Goal: Transaction & Acquisition: Purchase product/service

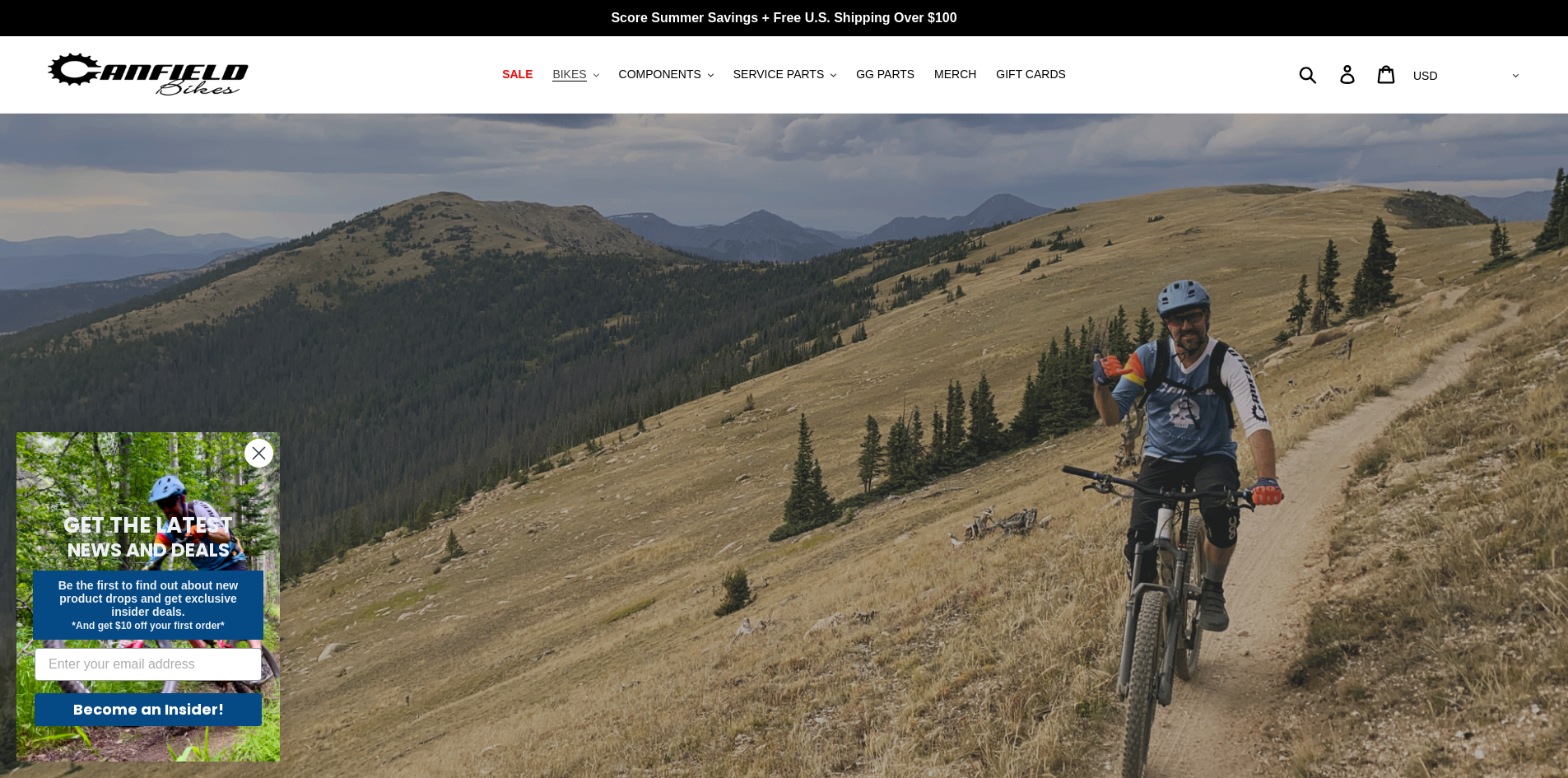
click at [586, 79] on span "BIKES" at bounding box center [569, 74] width 34 height 14
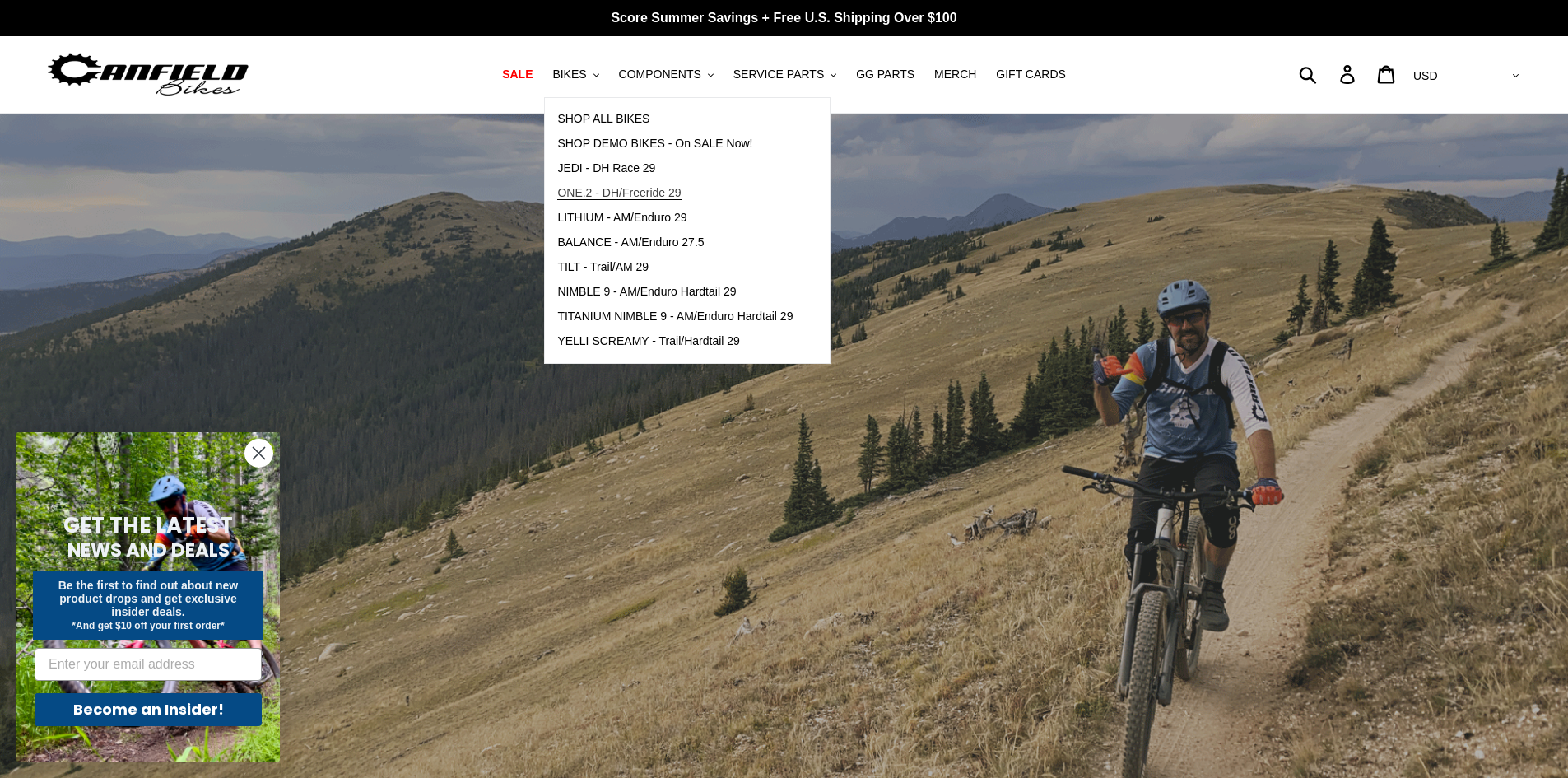
click at [655, 195] on span "ONE.2 - DH/Freeride 29" at bounding box center [619, 192] width 124 height 14
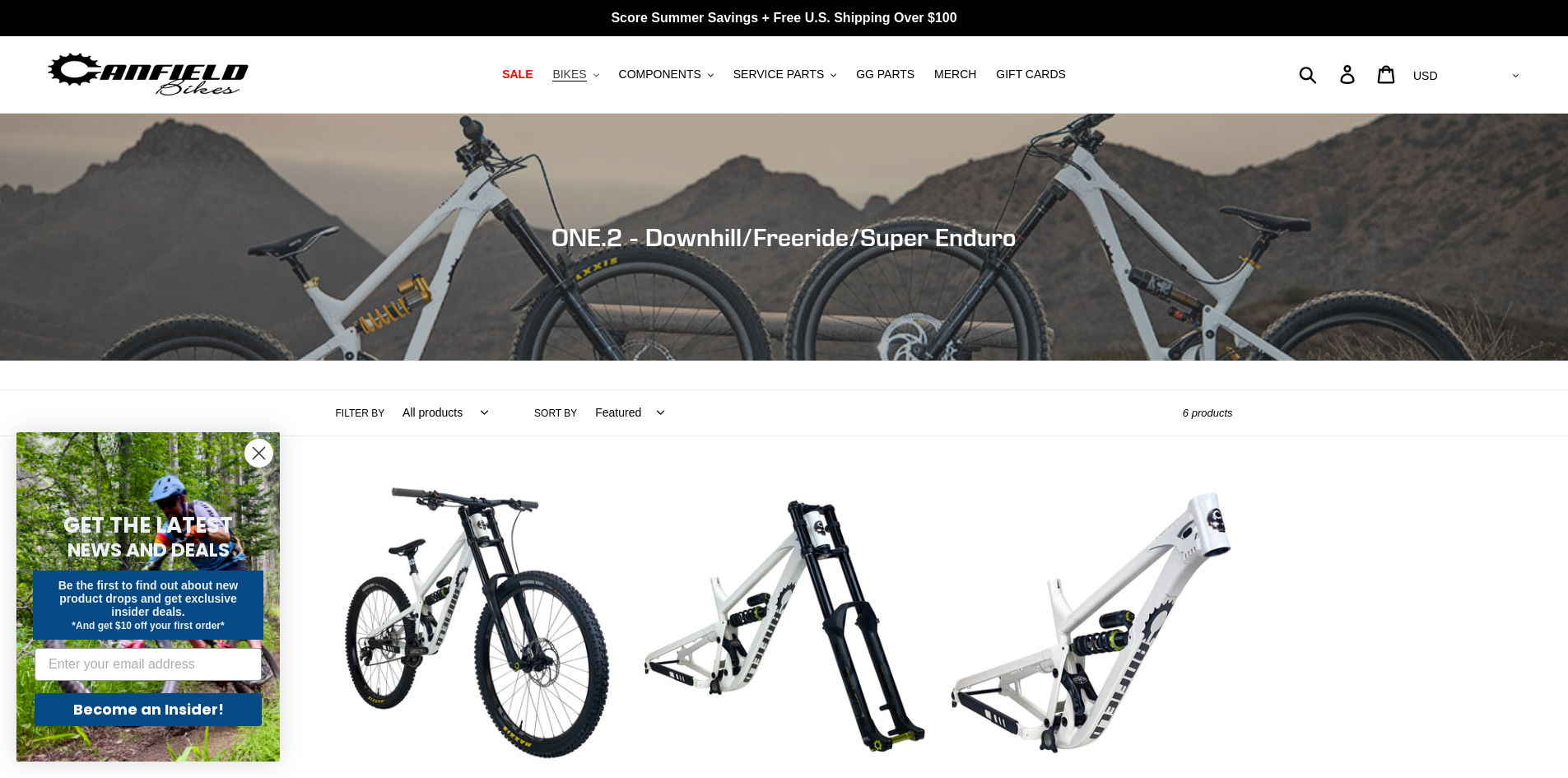
click at [586, 72] on span "BIKES" at bounding box center [569, 74] width 34 height 14
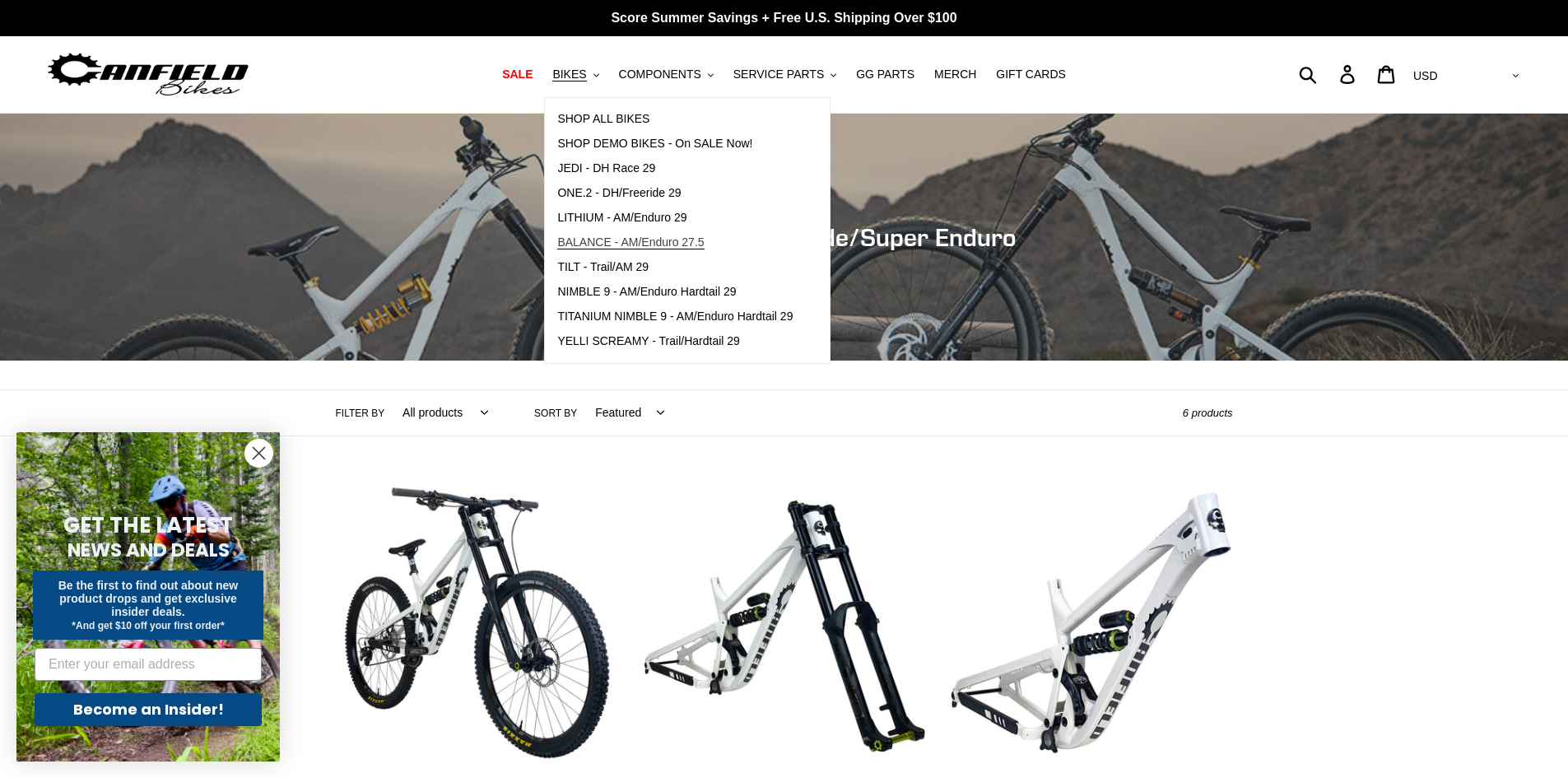
click at [655, 243] on span "BALANCE - AM/Enduro 27.5" at bounding box center [631, 242] width 146 height 14
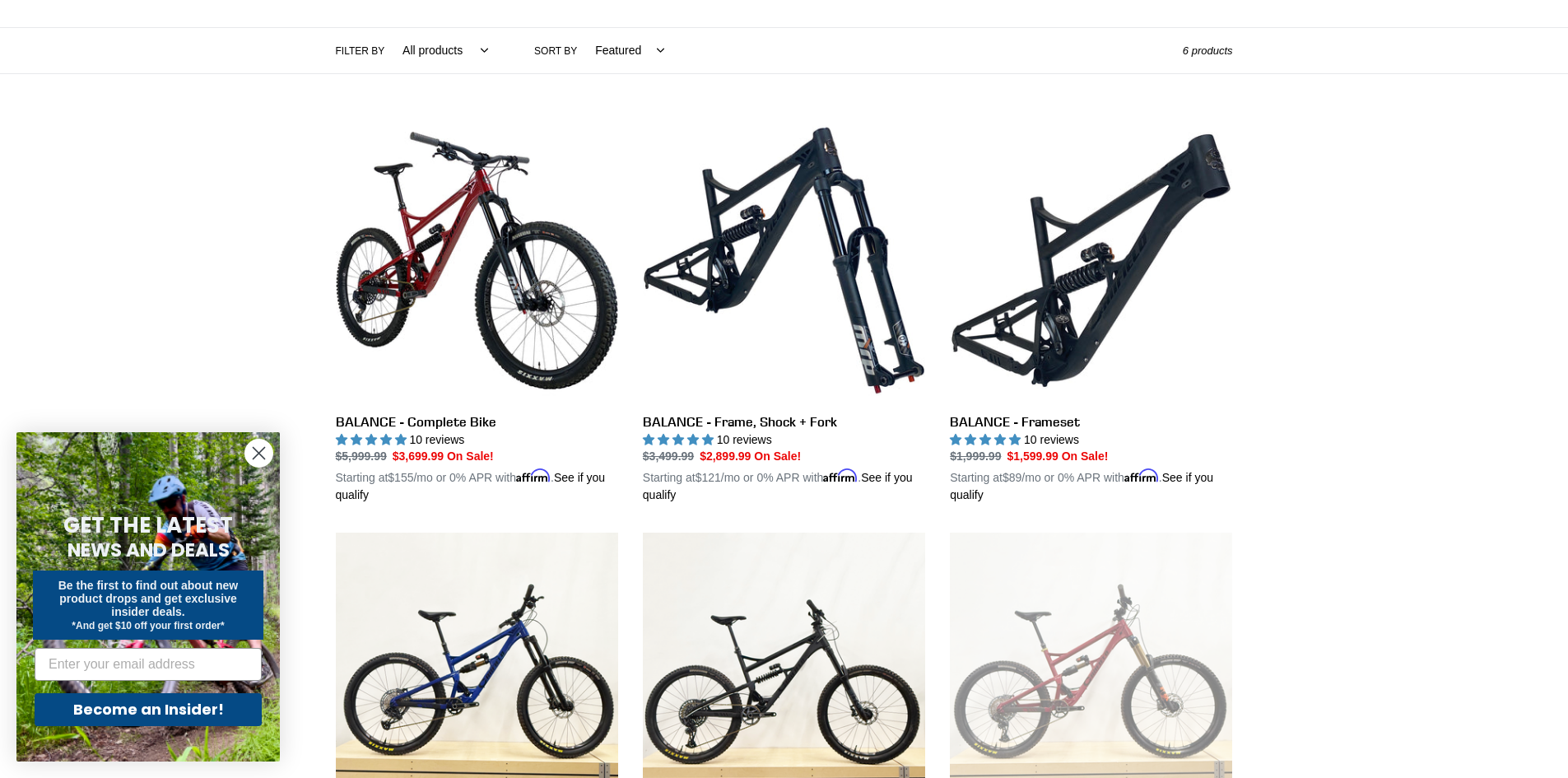
scroll to position [412, 0]
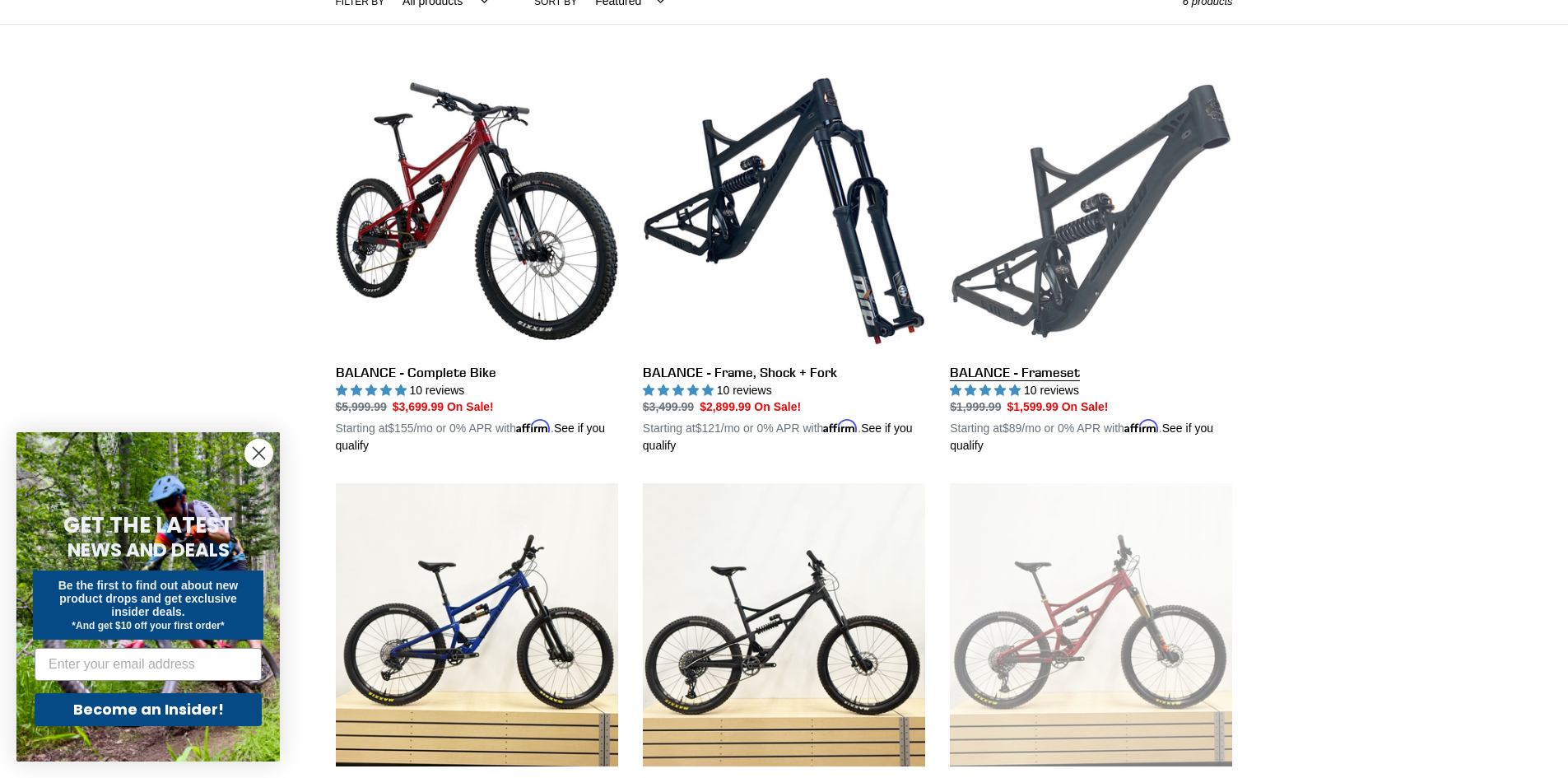
click at [1115, 226] on link "BALANCE - Frameset" at bounding box center [1090, 263] width 282 height 386
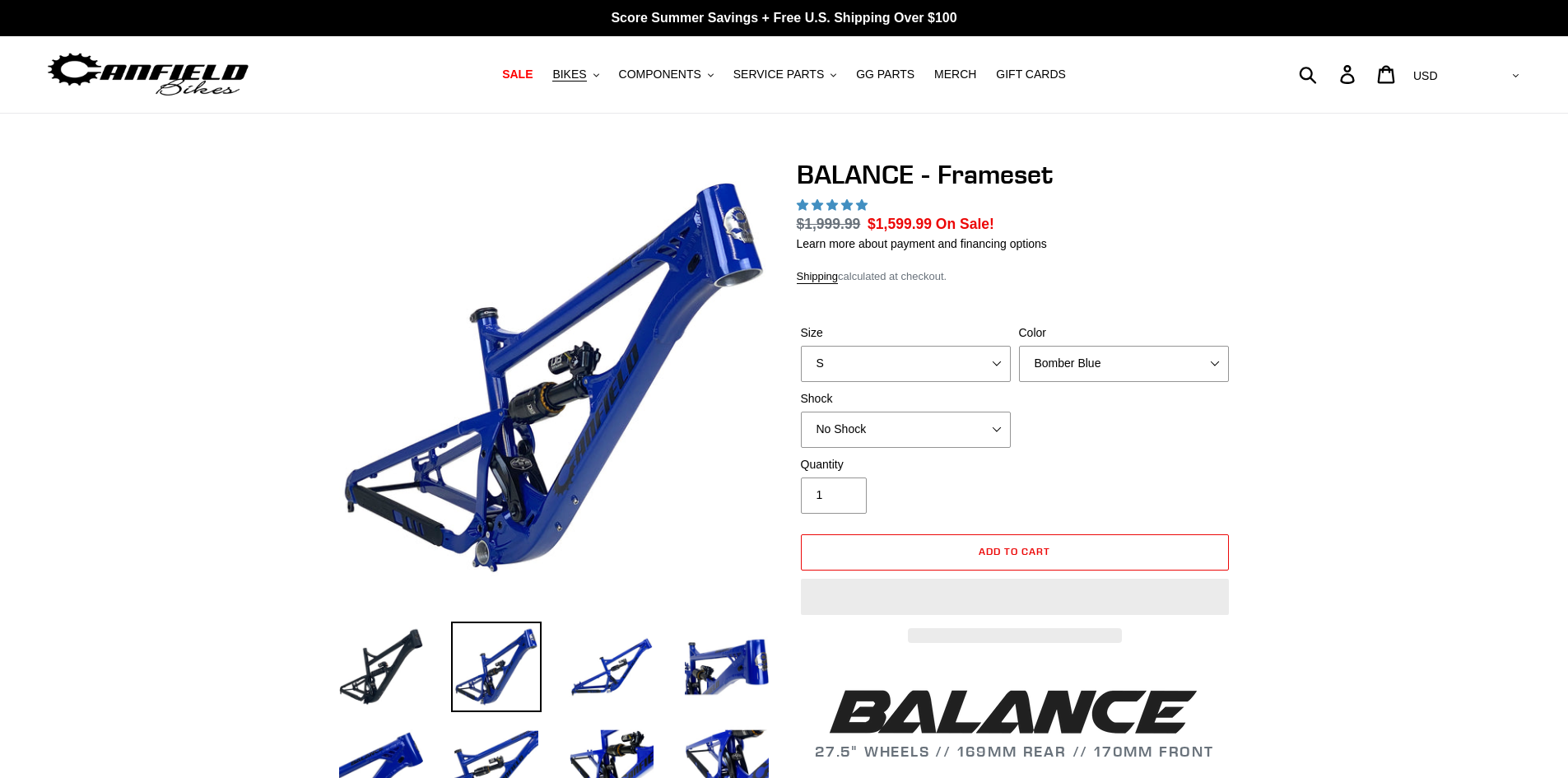
select select "highest-rating"
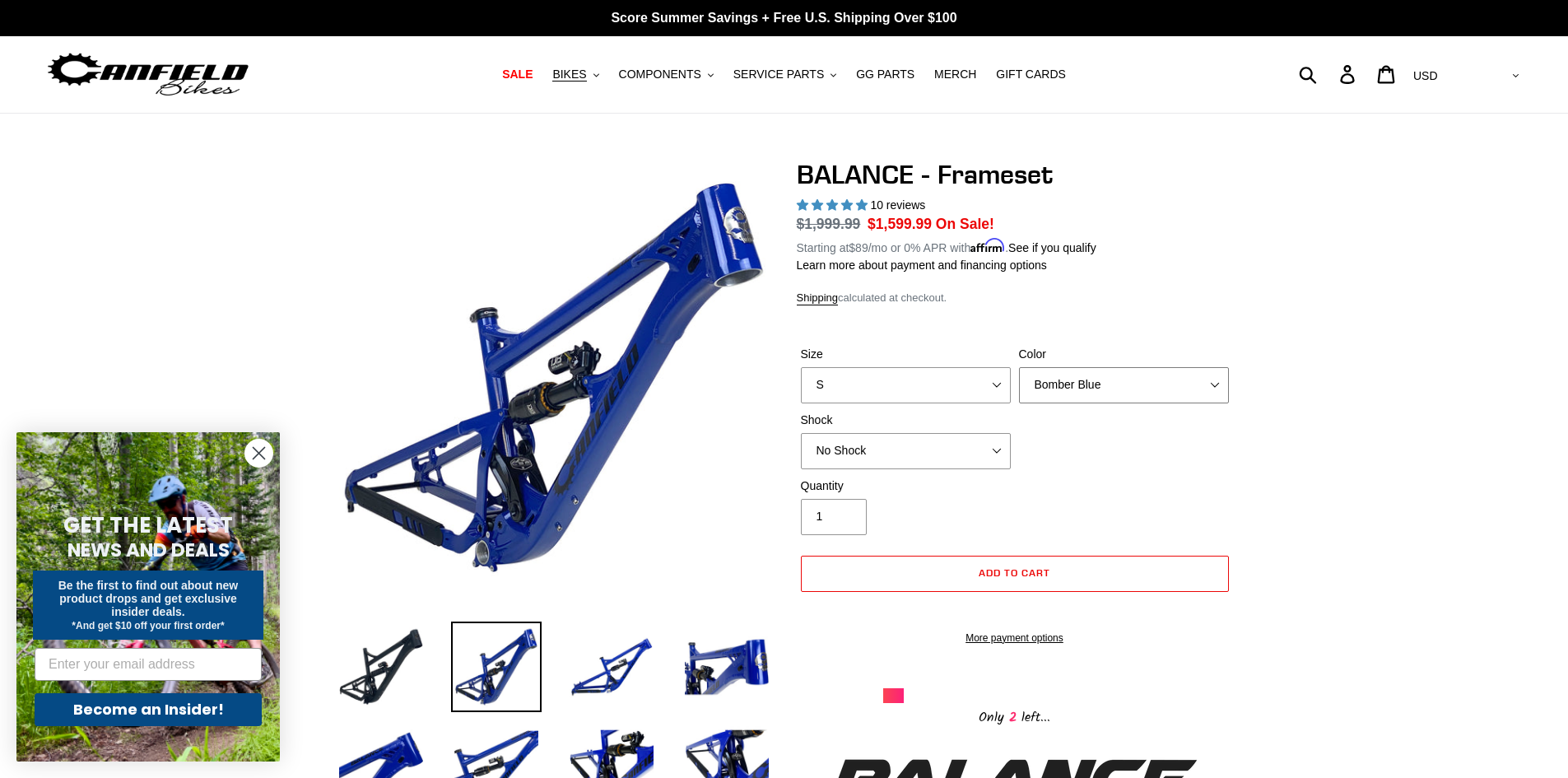
click at [1159, 380] on select "Bomber Blue Goat's Blood Stealth Black" at bounding box center [1123, 385] width 210 height 36
click at [1019, 367] on select "Bomber Blue Goat's Blood Stealth Black" at bounding box center [1123, 385] width 210 height 36
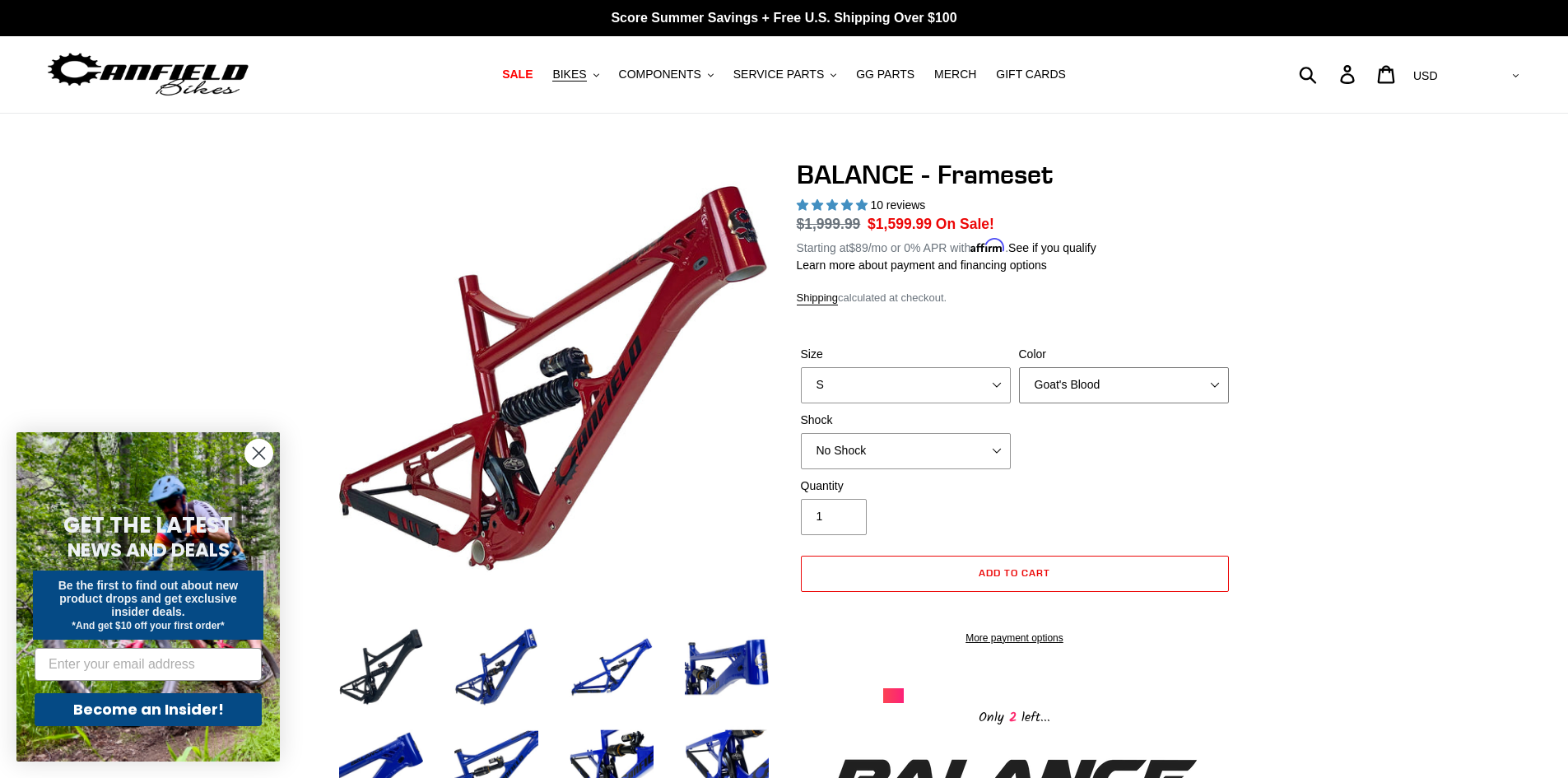
click at [1217, 387] on select "Bomber Blue Goat's Blood Stealth Black" at bounding box center [1123, 385] width 210 height 36
click at [1019, 367] on select "Bomber Blue Goat's Blood Stealth Black" at bounding box center [1123, 385] width 210 height 36
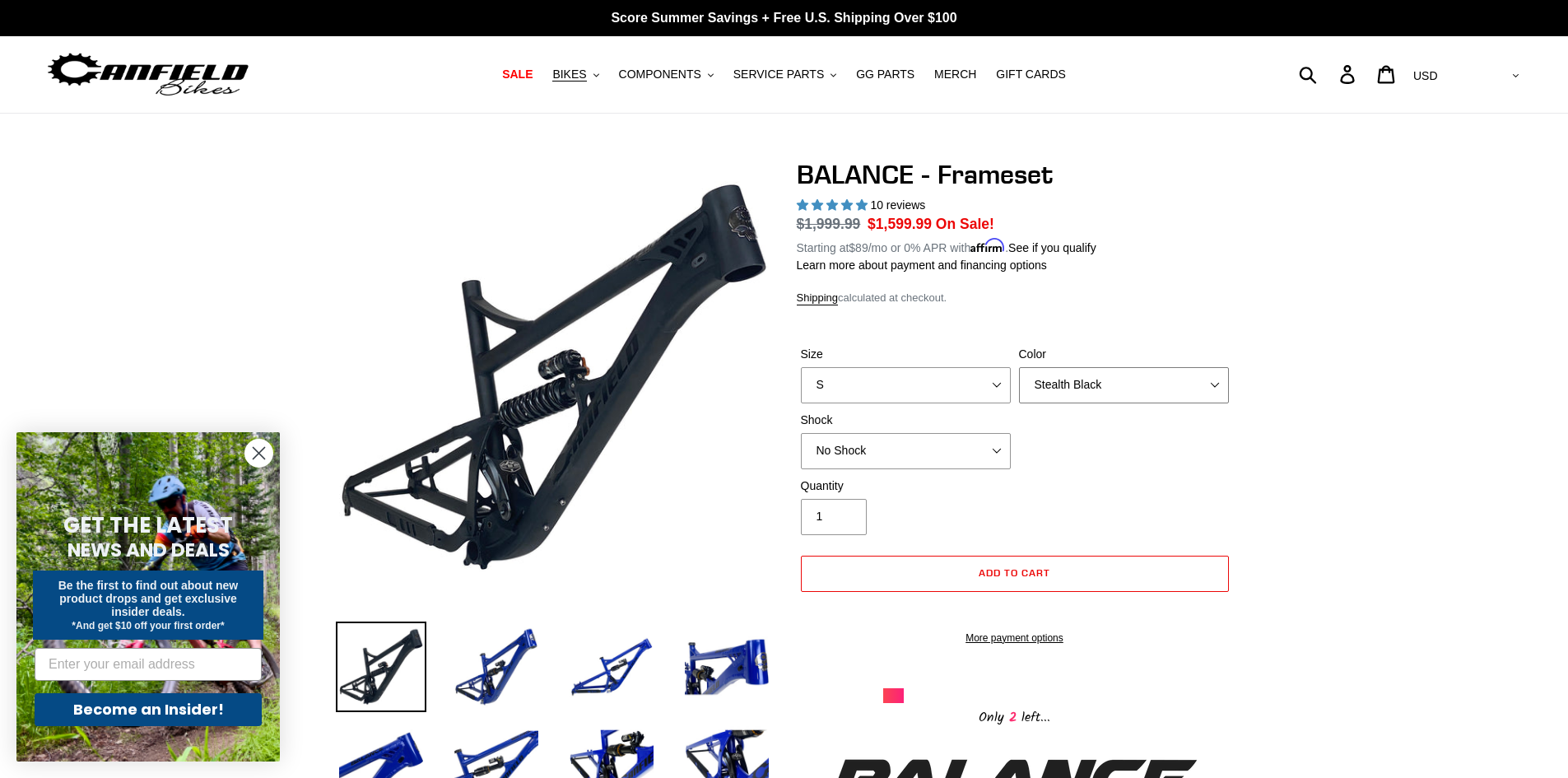
click at [1163, 382] on select "Bomber Blue Goat's Blood Stealth Black" at bounding box center [1123, 385] width 210 height 36
click at [1019, 367] on select "Bomber Blue Goat's Blood Stealth Black" at bounding box center [1123, 385] width 210 height 36
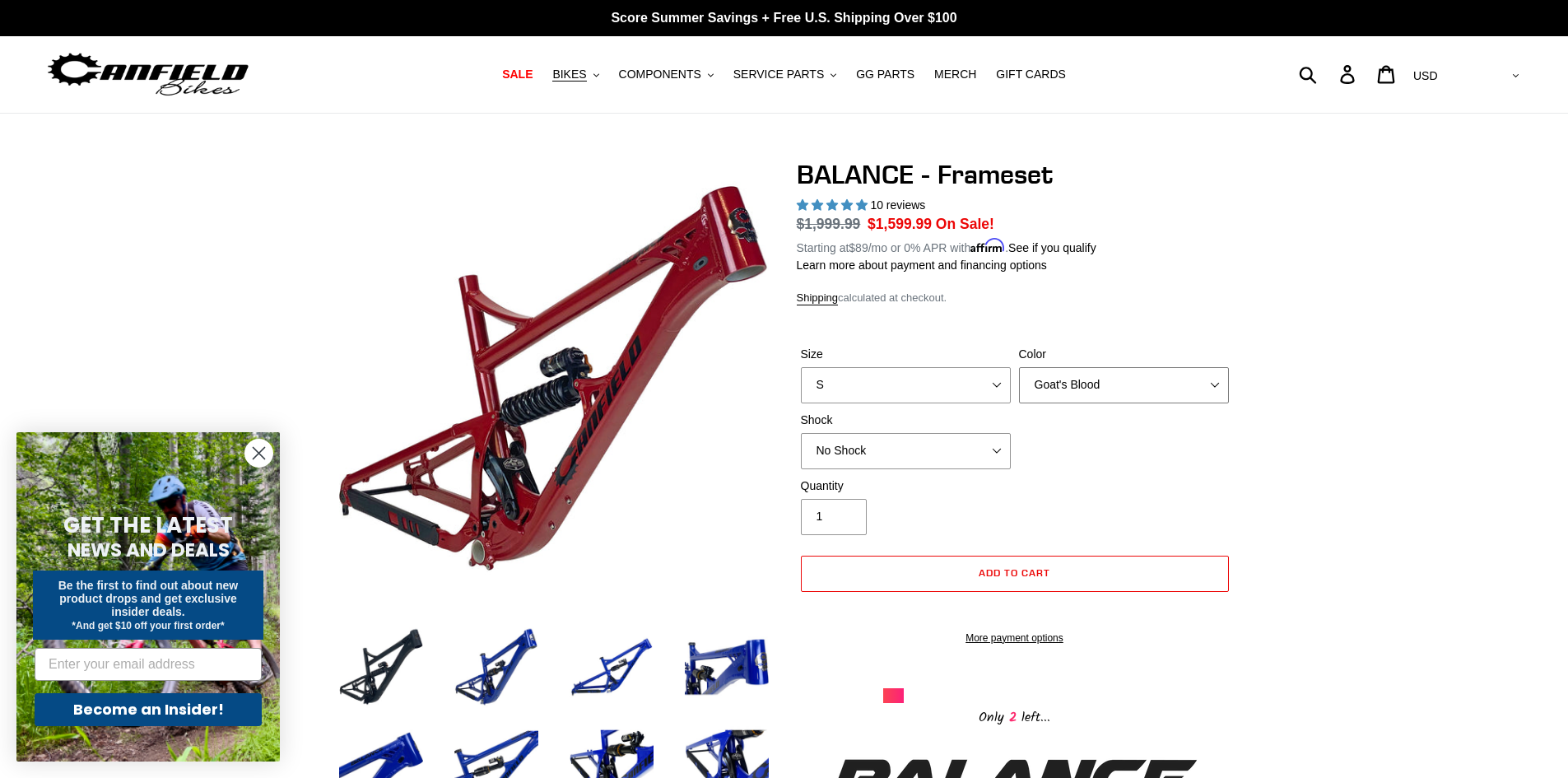
click at [1163, 381] on select "Bomber Blue Goat's Blood Stealth Black" at bounding box center [1123, 385] width 210 height 36
click at [1019, 367] on select "Bomber Blue Goat's Blood Stealth Black" at bounding box center [1123, 385] width 210 height 36
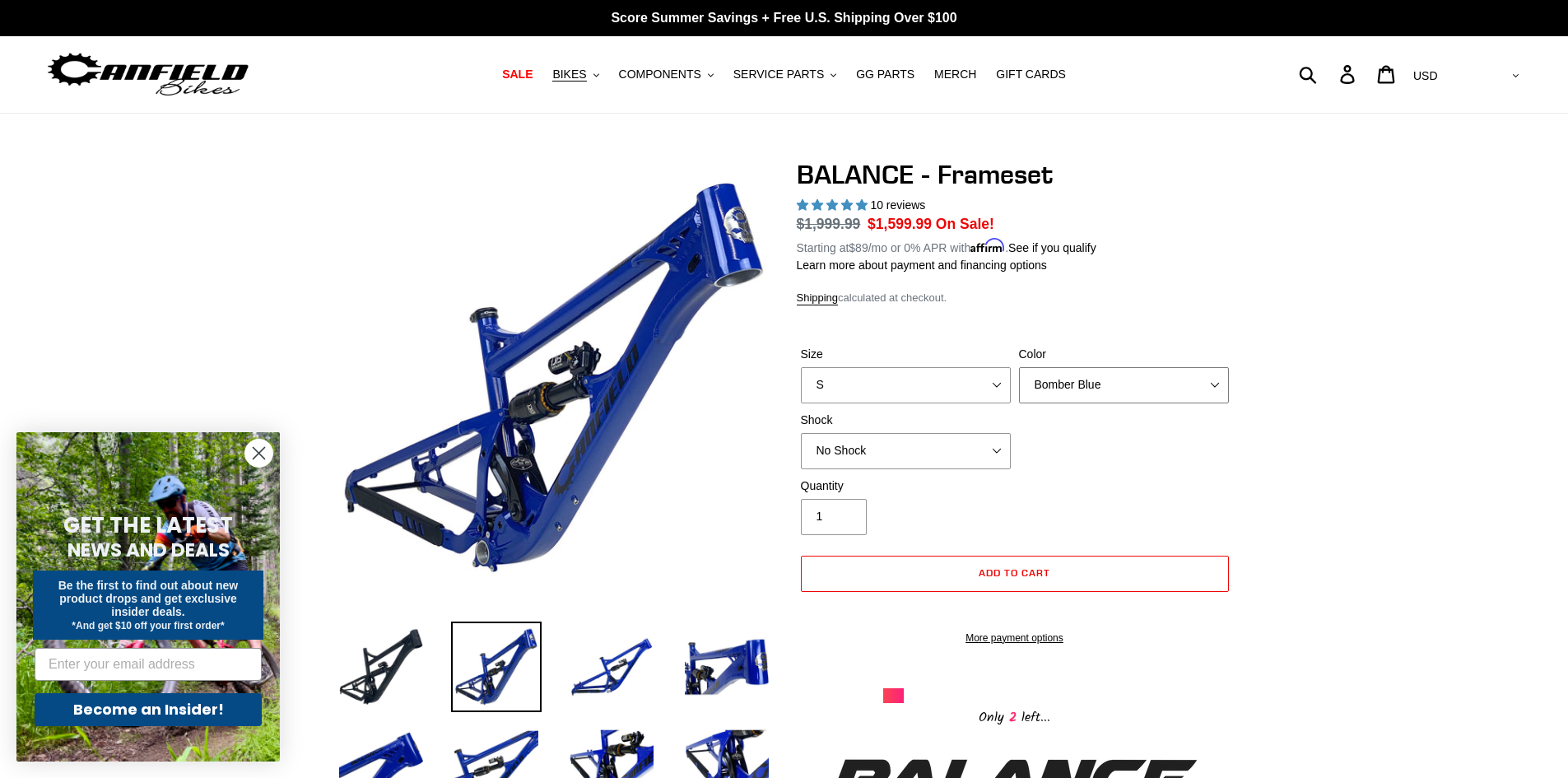
click at [1147, 381] on select "Bomber Blue Goat's Blood Stealth Black" at bounding box center [1123, 385] width 210 height 36
click at [1019, 367] on select "Bomber Blue Goat's Blood Stealth Black" at bounding box center [1123, 385] width 210 height 36
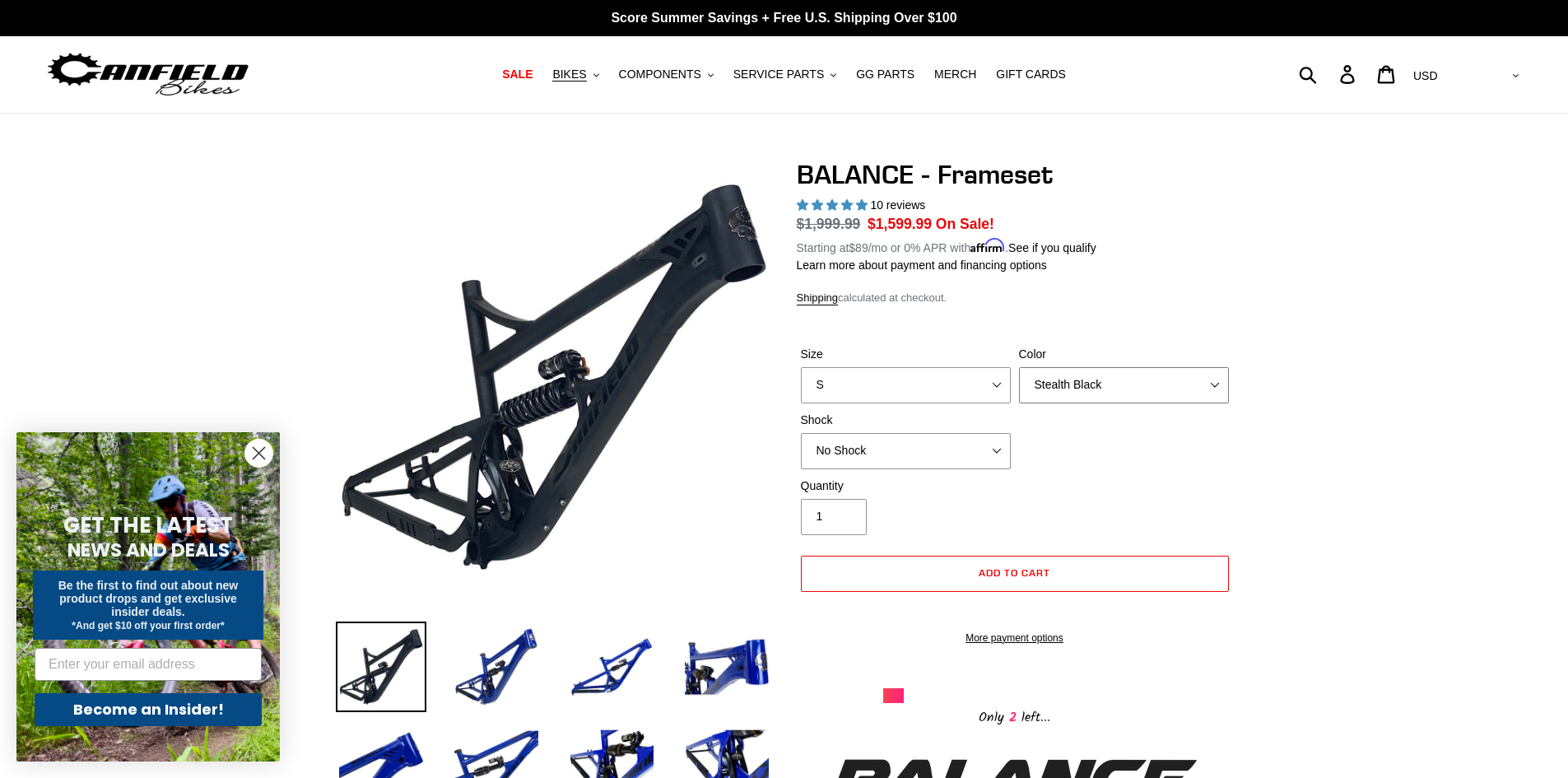
click at [1205, 388] on select "Bomber Blue Goat's Blood Stealth Black" at bounding box center [1123, 385] width 210 height 36
click at [1019, 367] on select "Bomber Blue Goat's Blood Stealth Black" at bounding box center [1123, 385] width 210 height 36
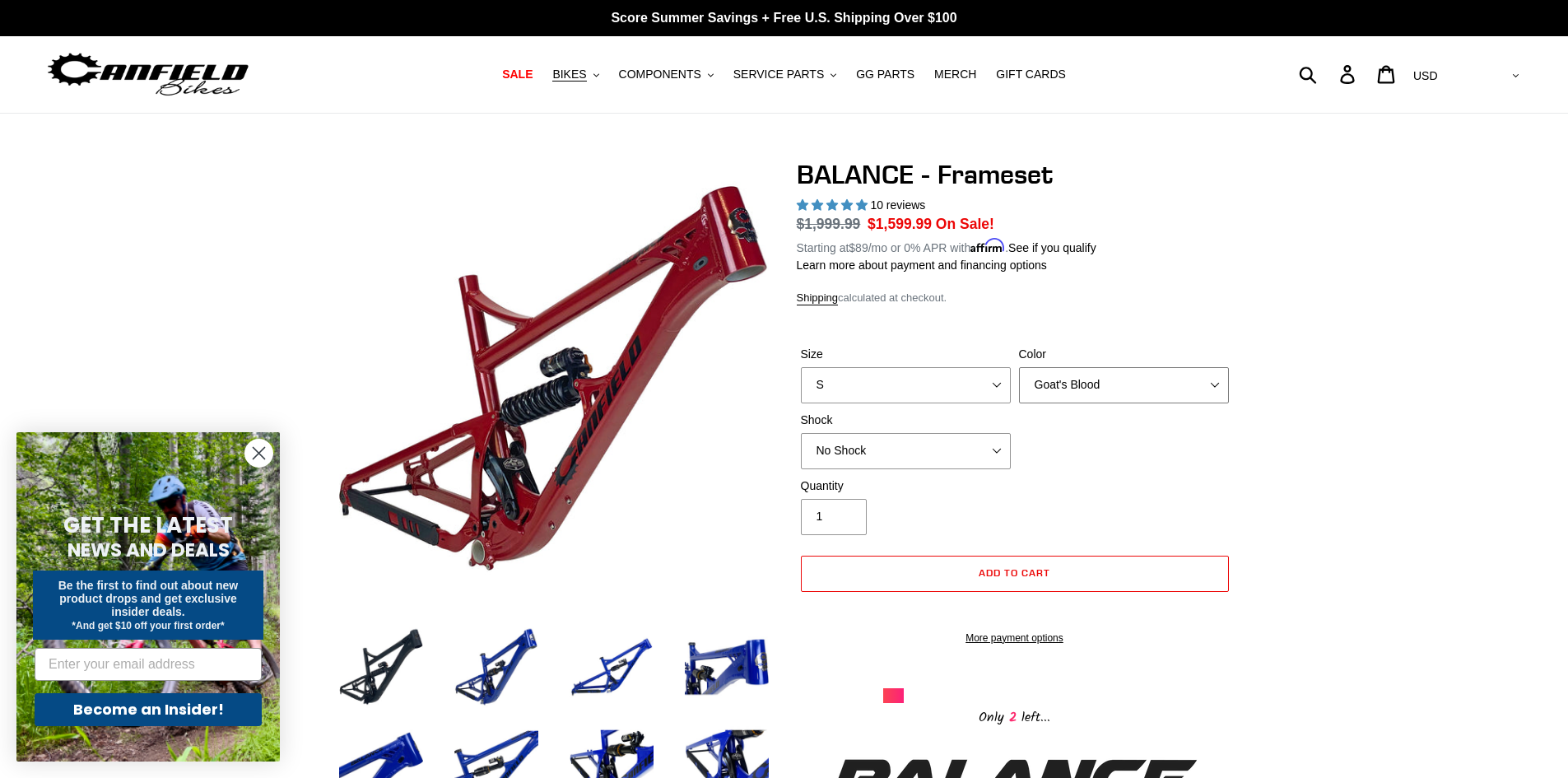
click at [1180, 386] on select "Bomber Blue Goat's Blood Stealth Black" at bounding box center [1123, 385] width 210 height 36
select select "Bomber Blue"
click at [1019, 367] on select "Bomber Blue Goat's Blood Stealth Black" at bounding box center [1123, 385] width 210 height 36
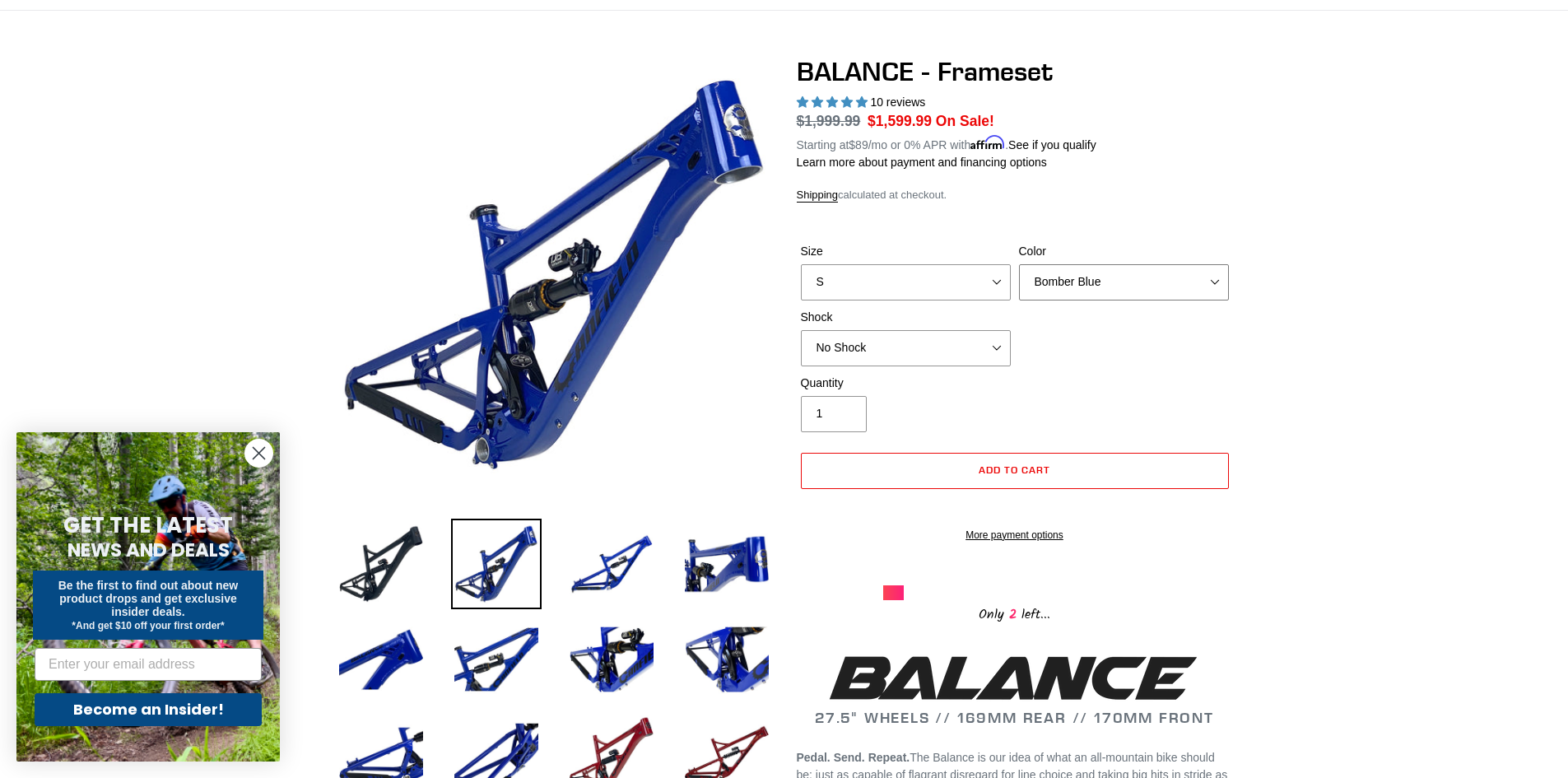
scroll to position [82, 0]
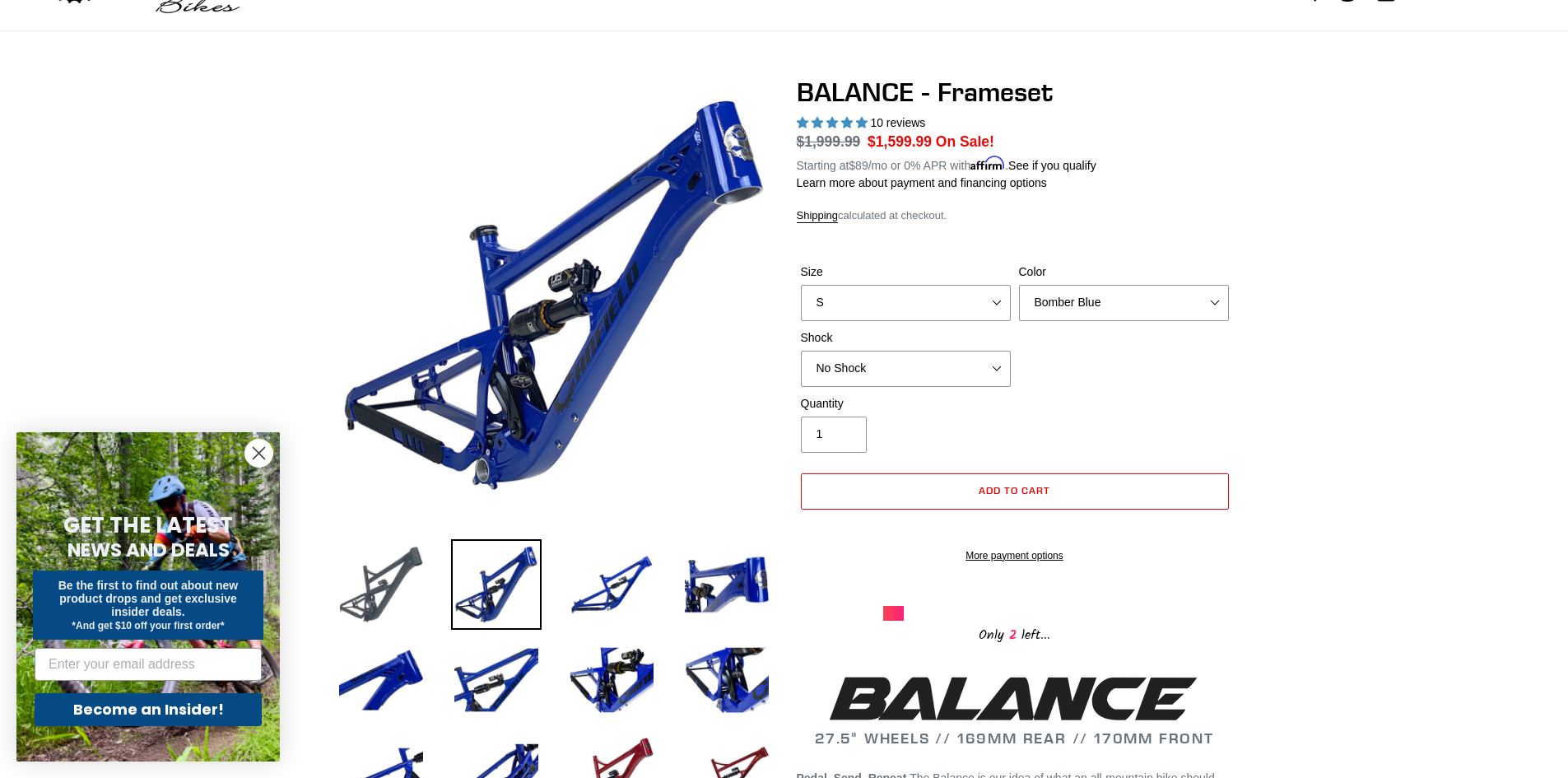
click at [406, 596] on img at bounding box center [381, 585] width 91 height 91
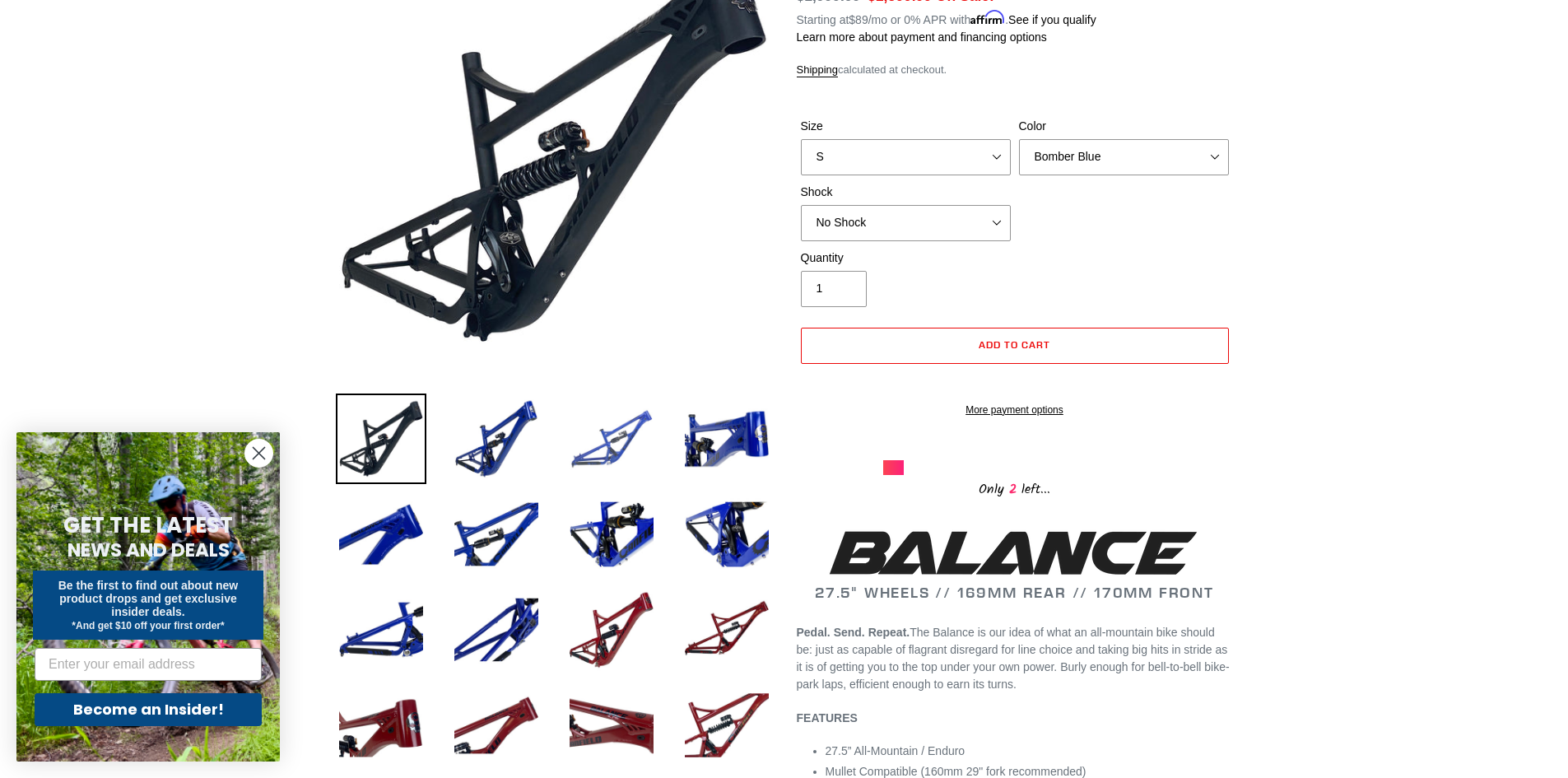
scroll to position [247, 0]
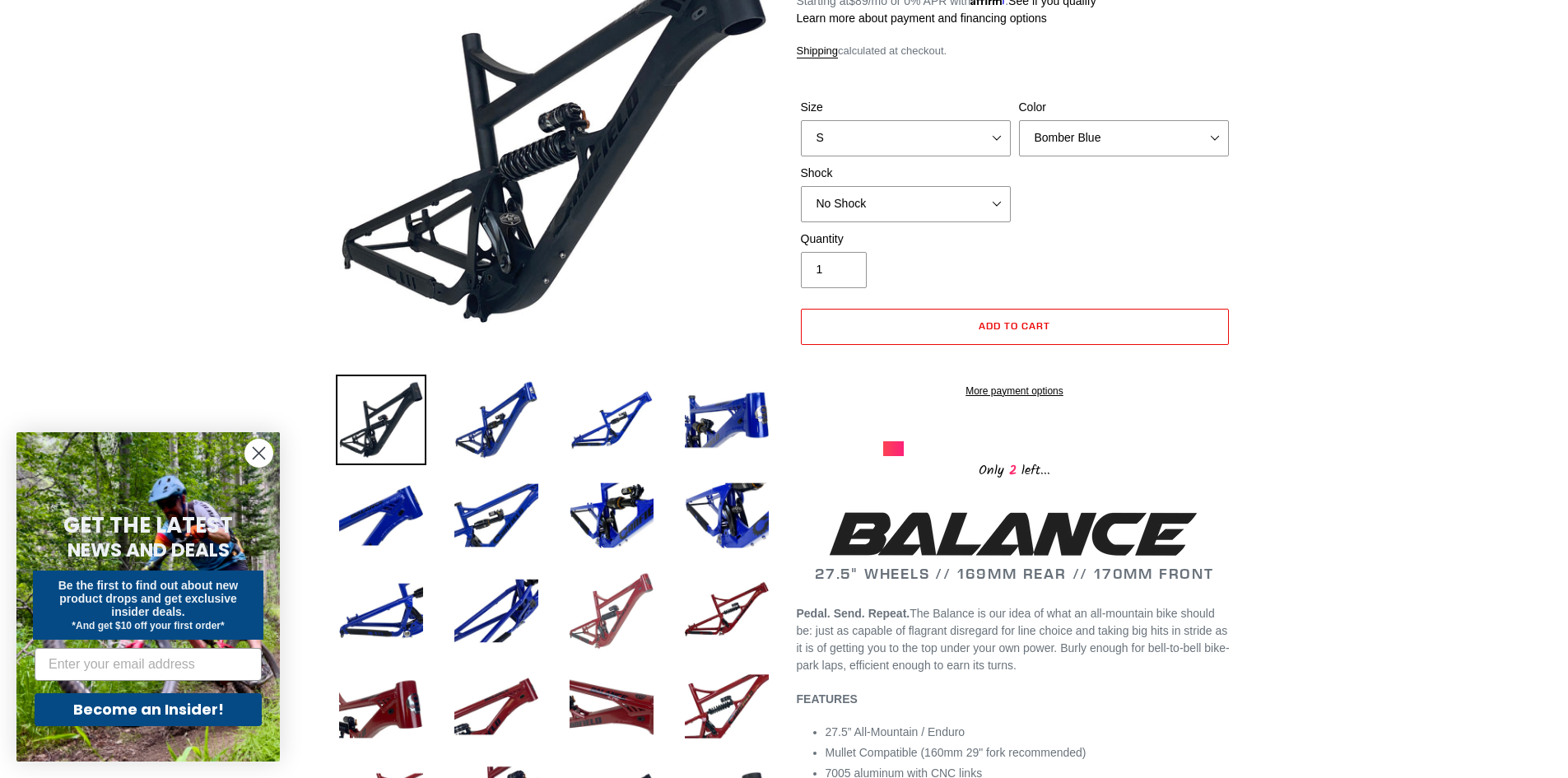
click at [619, 618] on img at bounding box center [612, 611] width 91 height 91
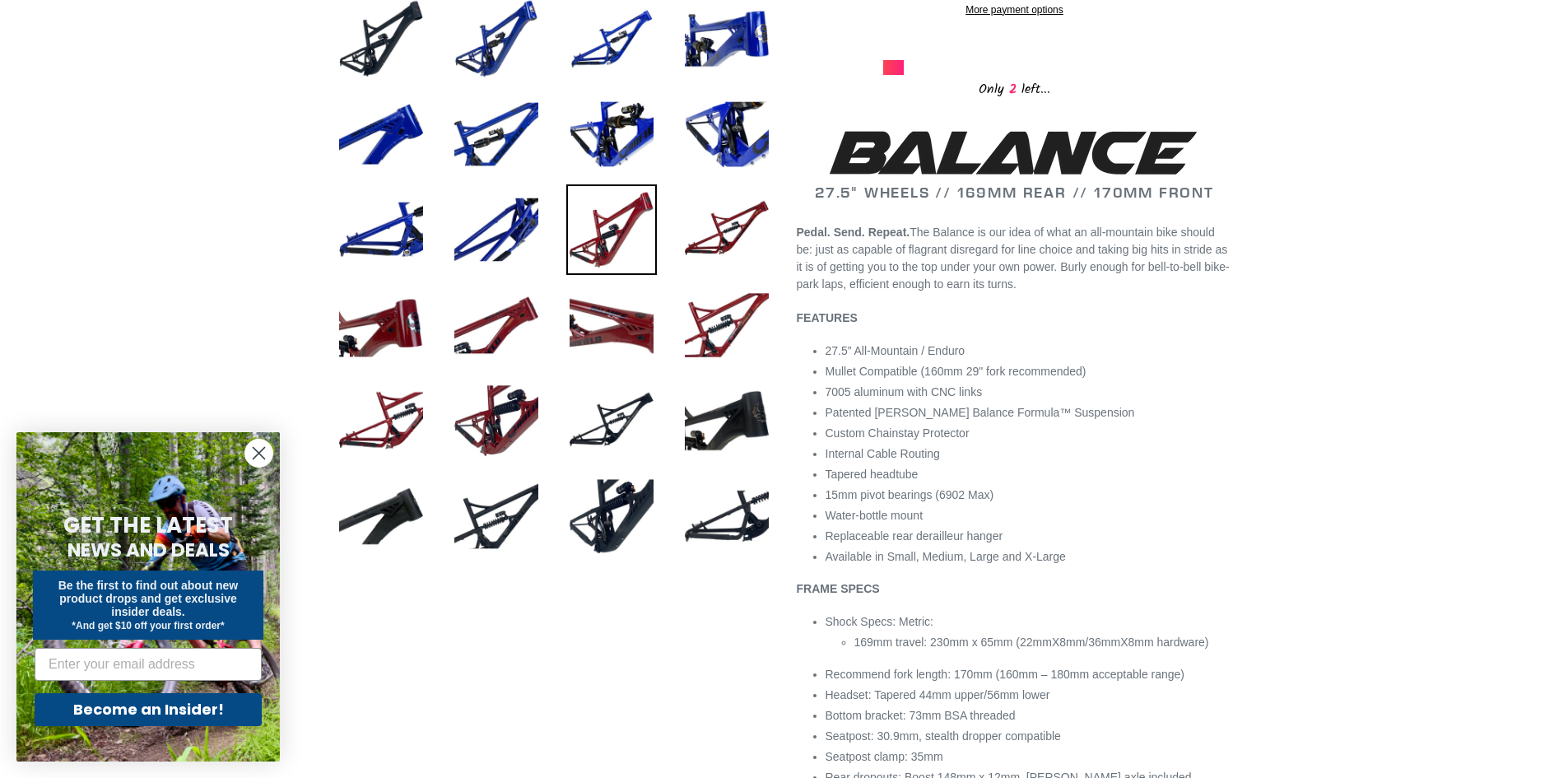
scroll to position [659, 0]
